Goal: Information Seeking & Learning: Learn about a topic

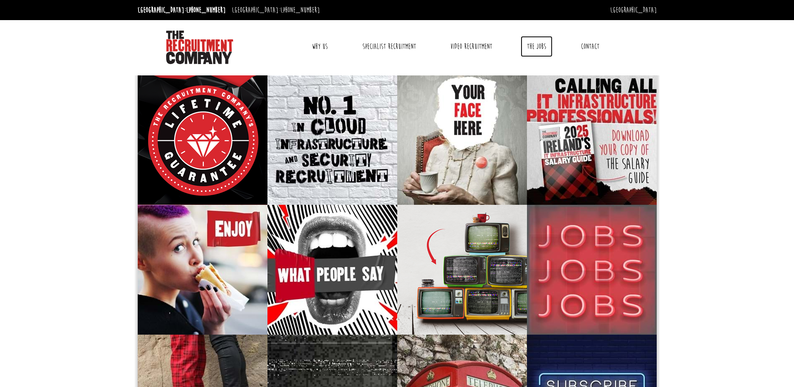
click at [540, 48] on link "The Jobs" at bounding box center [537, 46] width 32 height 21
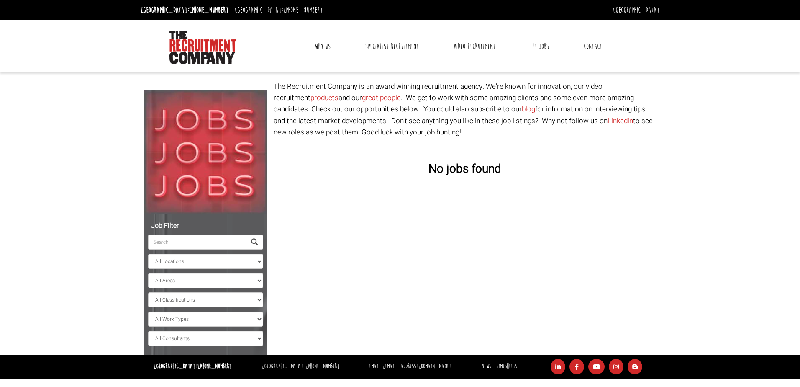
select select "Ireland"
click at [180, 260] on select "All Locations Sydney Melbourne Ireland Sydney CBD Parramatta Circular Quay Nort…" at bounding box center [205, 261] width 115 height 15
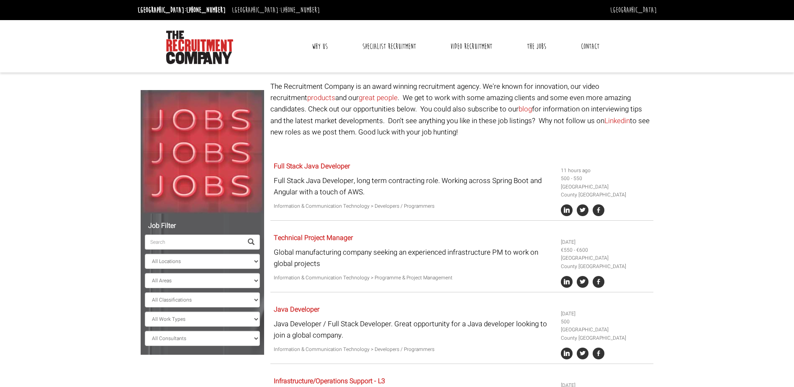
click at [173, 281] on select "All Areas County Dublin County Cork County Limerick County Galway" at bounding box center [202, 280] width 115 height 15
select select "County Dublin"
click at [145, 273] on select "All Areas County Dublin County Cork County Limerick County Galway" at bounding box center [202, 280] width 115 height 15
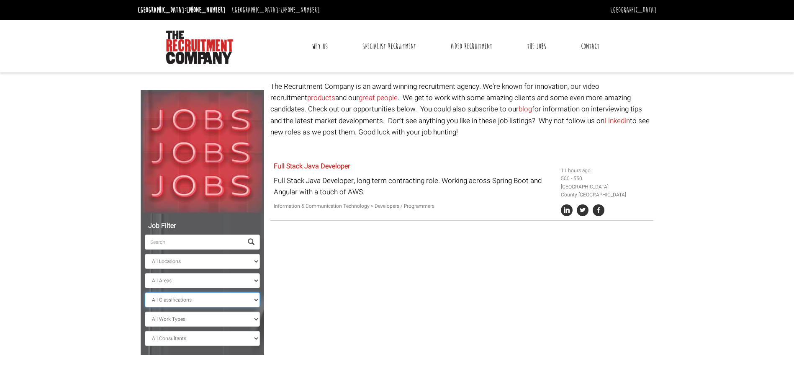
click at [175, 299] on select "All Classifications Banking & Financial Services Information & Communication Te…" at bounding box center [202, 299] width 115 height 15
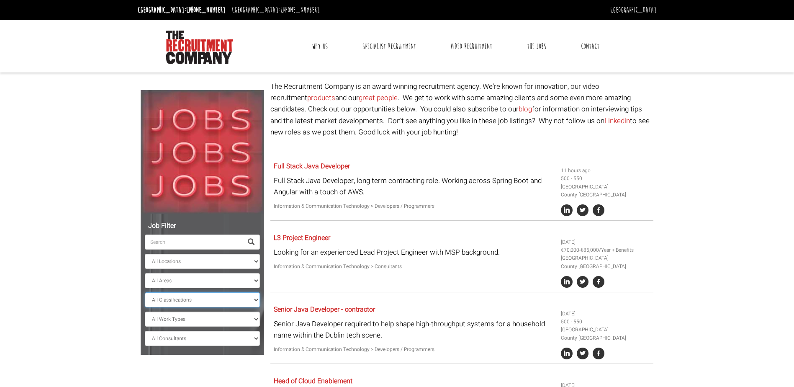
select select "Banking & Financial Services"
click at [145, 292] on select "All Classifications Banking & Financial Services Information & Communication Te…" at bounding box center [202, 299] width 115 height 15
select select "? string:County Dublin ?"
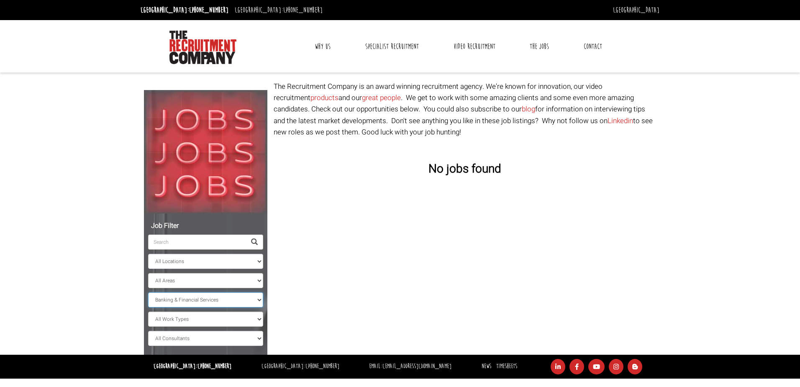
click at [197, 300] on select "All Classifications Banking & Financial Services Information & Communication Te…" at bounding box center [205, 299] width 115 height 15
click at [220, 100] on img at bounding box center [205, 151] width 123 height 123
click at [195, 299] on select "All Classifications Banking & Financial Services Information & Communication Te…" at bounding box center [205, 299] width 115 height 15
select select
click at [148, 292] on select "All Classifications Banking & Financial Services Information & Communication Te…" at bounding box center [205, 299] width 115 height 15
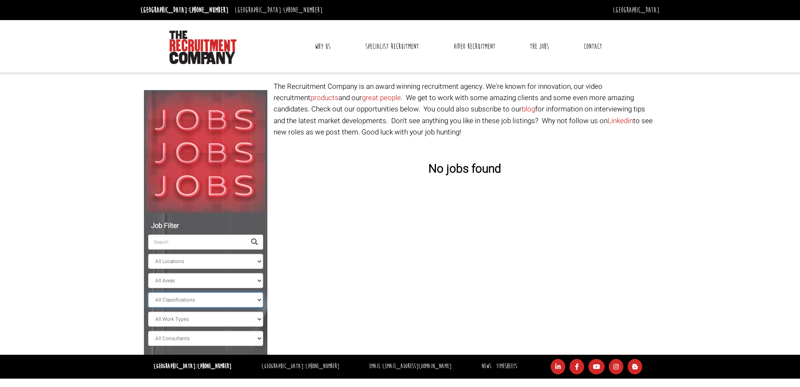
select select "County Dublin"
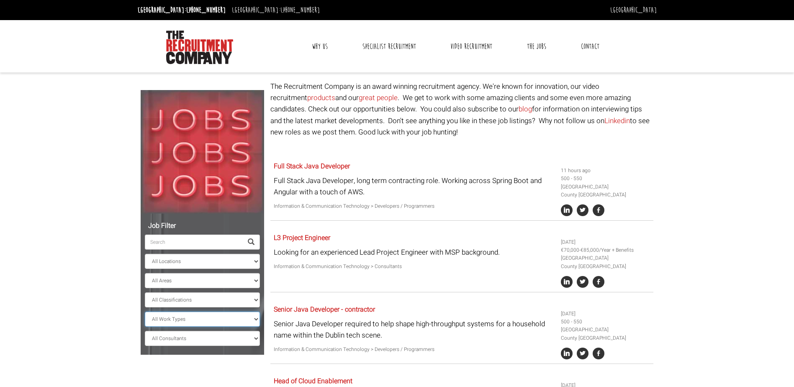
click at [185, 318] on select "All Work Types Full Time Part Time Casual Contract / Temp" at bounding box center [202, 318] width 115 height 15
click at [161, 324] on select "All Work Types Full Time Part Time Casual Contract / Temp" at bounding box center [202, 318] width 115 height 15
select select "Full Time"
click at [145, 311] on select "All Work Types Full Time Part Time Casual Contract / Temp" at bounding box center [202, 318] width 115 height 15
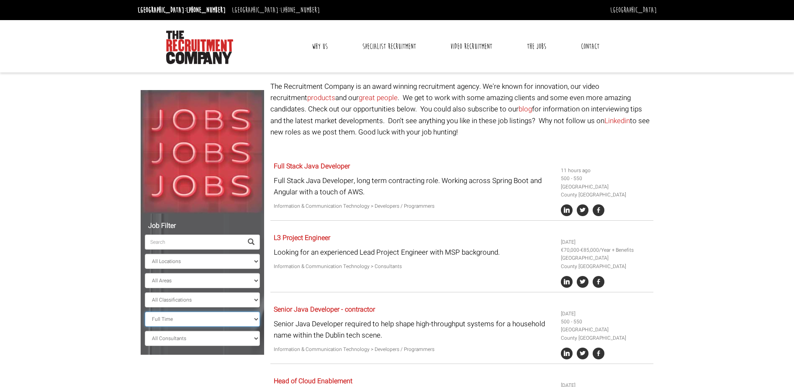
select select "? string:County Dublin ?"
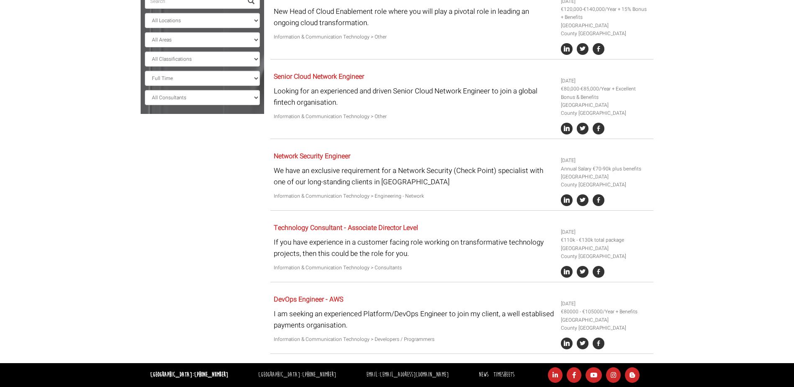
scroll to position [73, 0]
